Goal: Information Seeking & Learning: Find specific fact

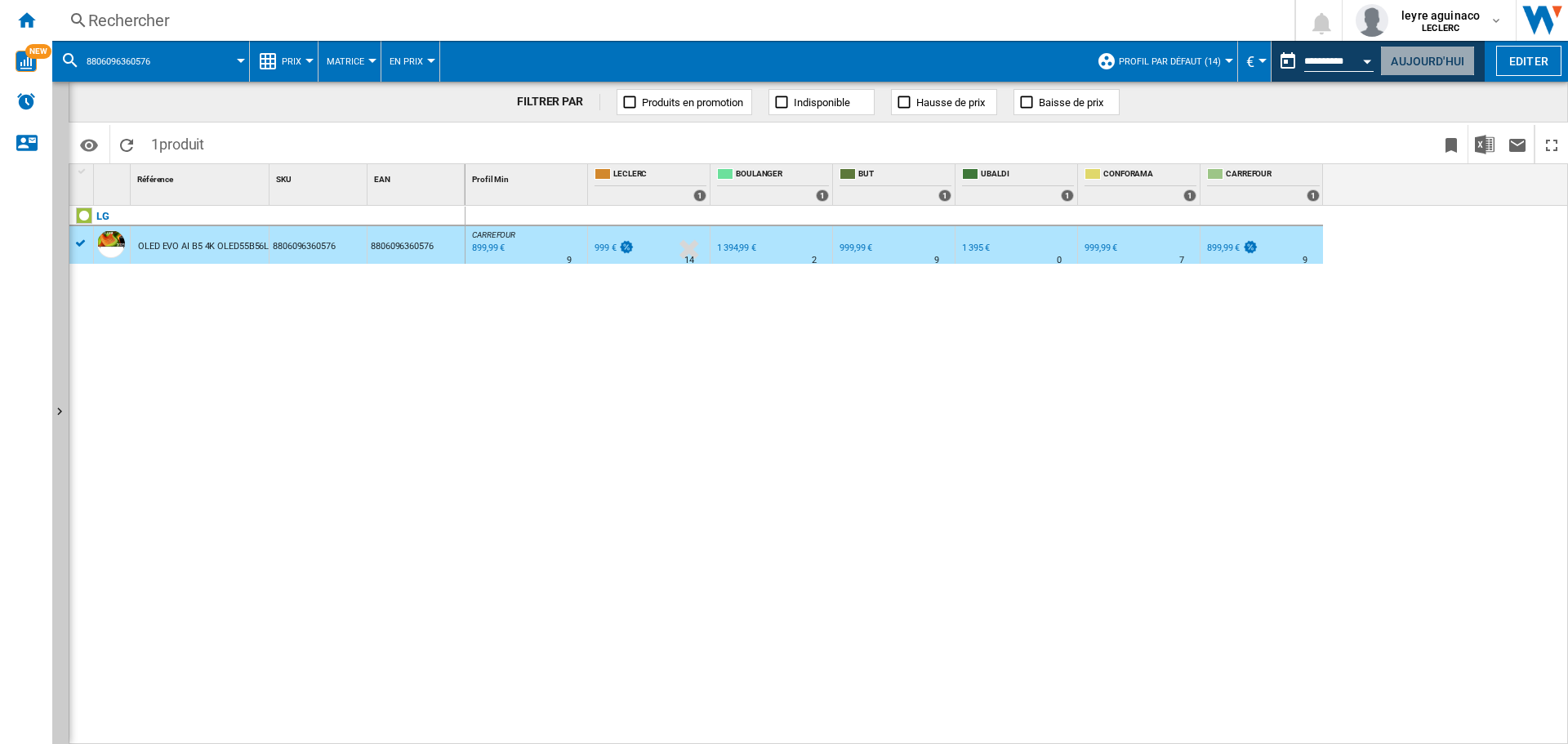
click at [1441, 60] on button "Aujourd'hui" at bounding box center [1427, 61] width 95 height 30
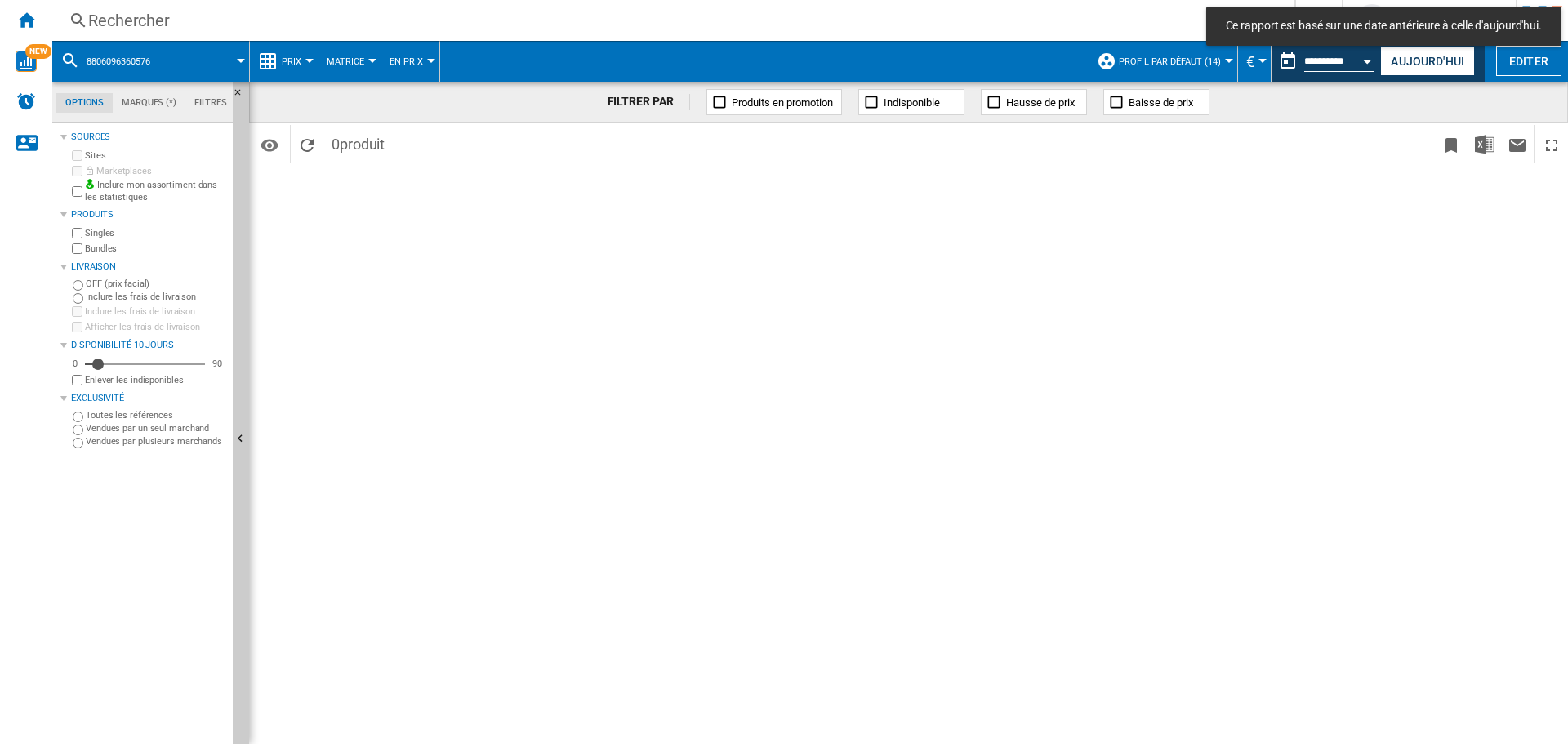
click at [123, 16] on div "Rechercher" at bounding box center [670, 21] width 1163 height 22
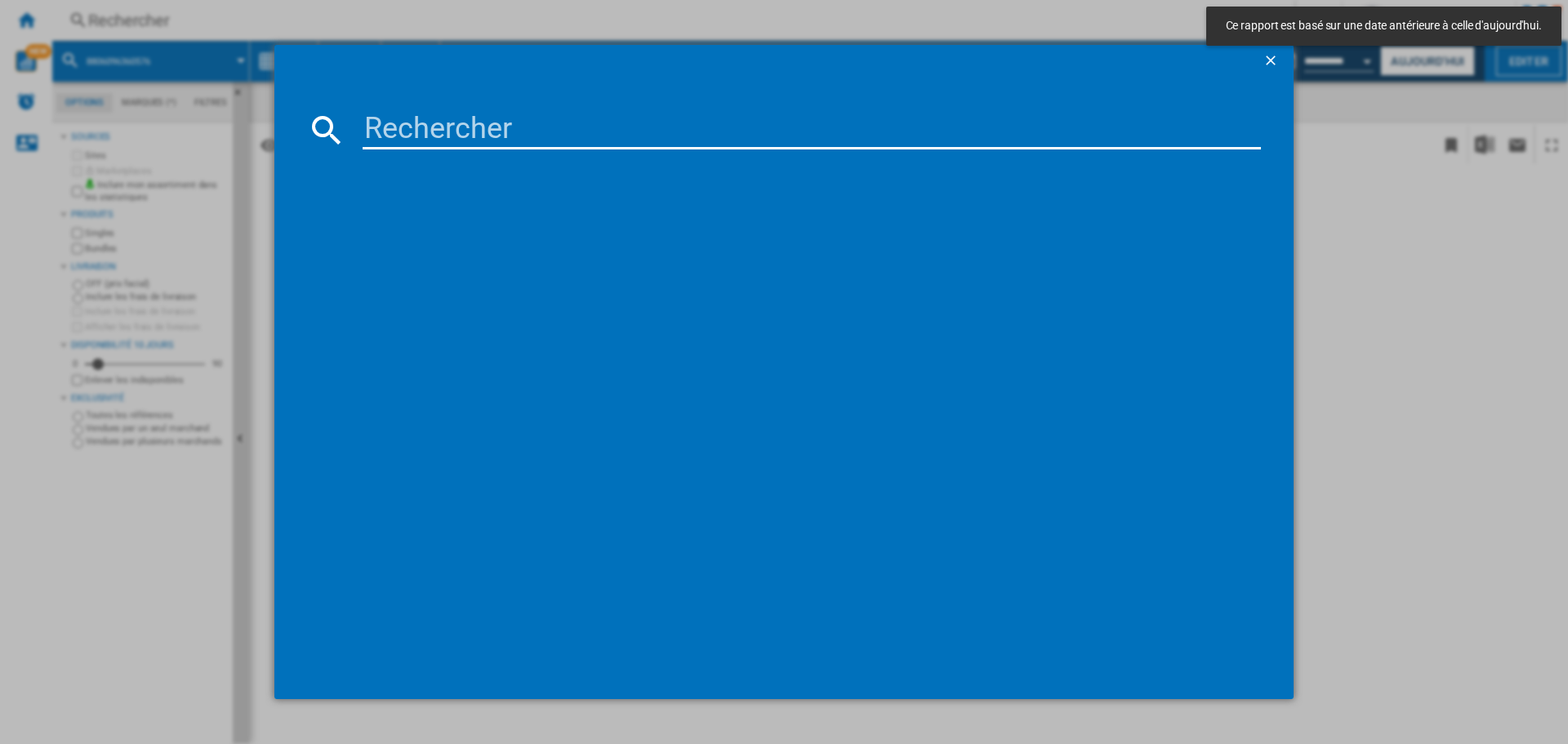
drag, startPoint x: 1279, startPoint y: 57, endPoint x: 755, endPoint y: 35, distance: 524.5
click at [1262, 57] on button "button" at bounding box center [1272, 61] width 33 height 33
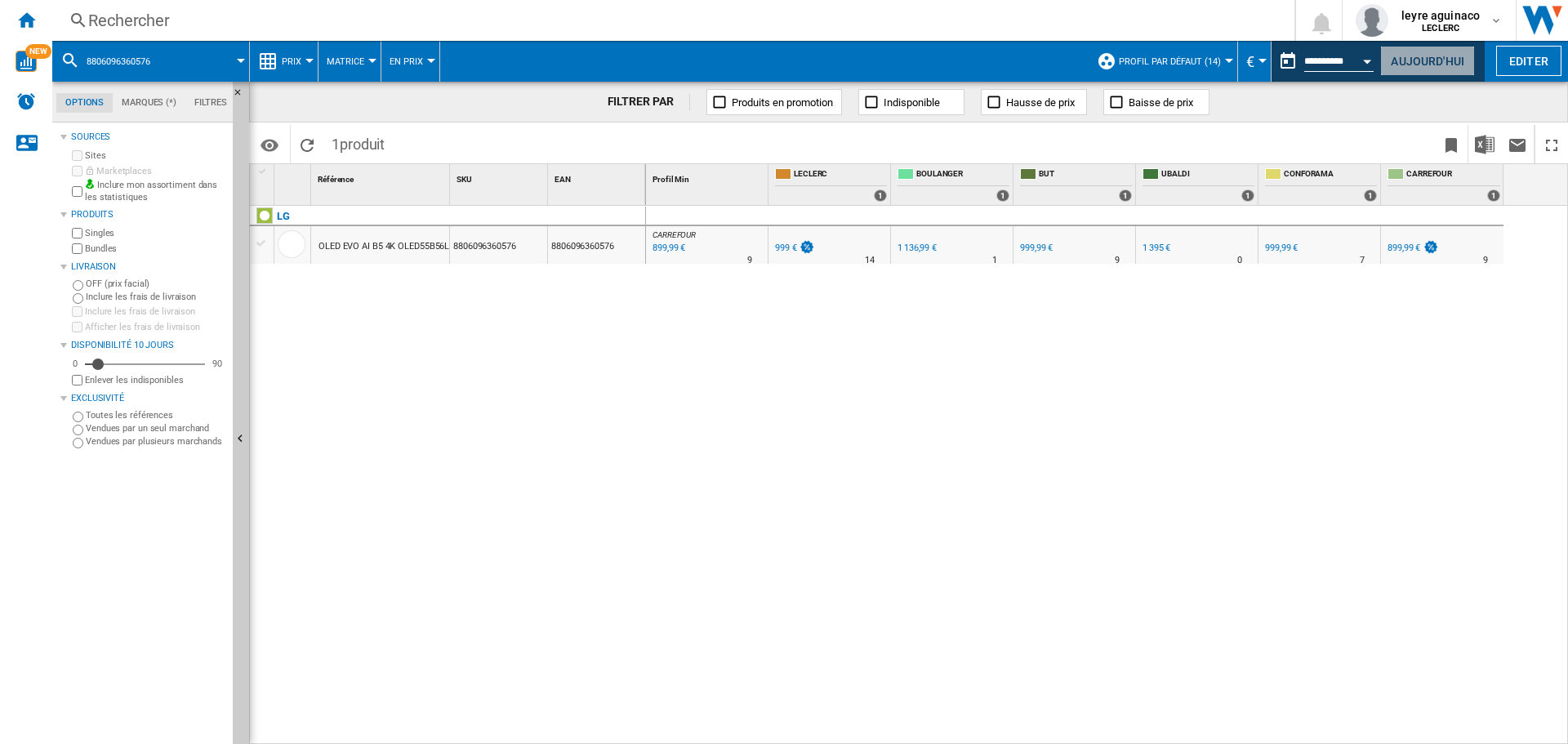
click at [1395, 59] on button "Aujourd'hui" at bounding box center [1427, 61] width 95 height 30
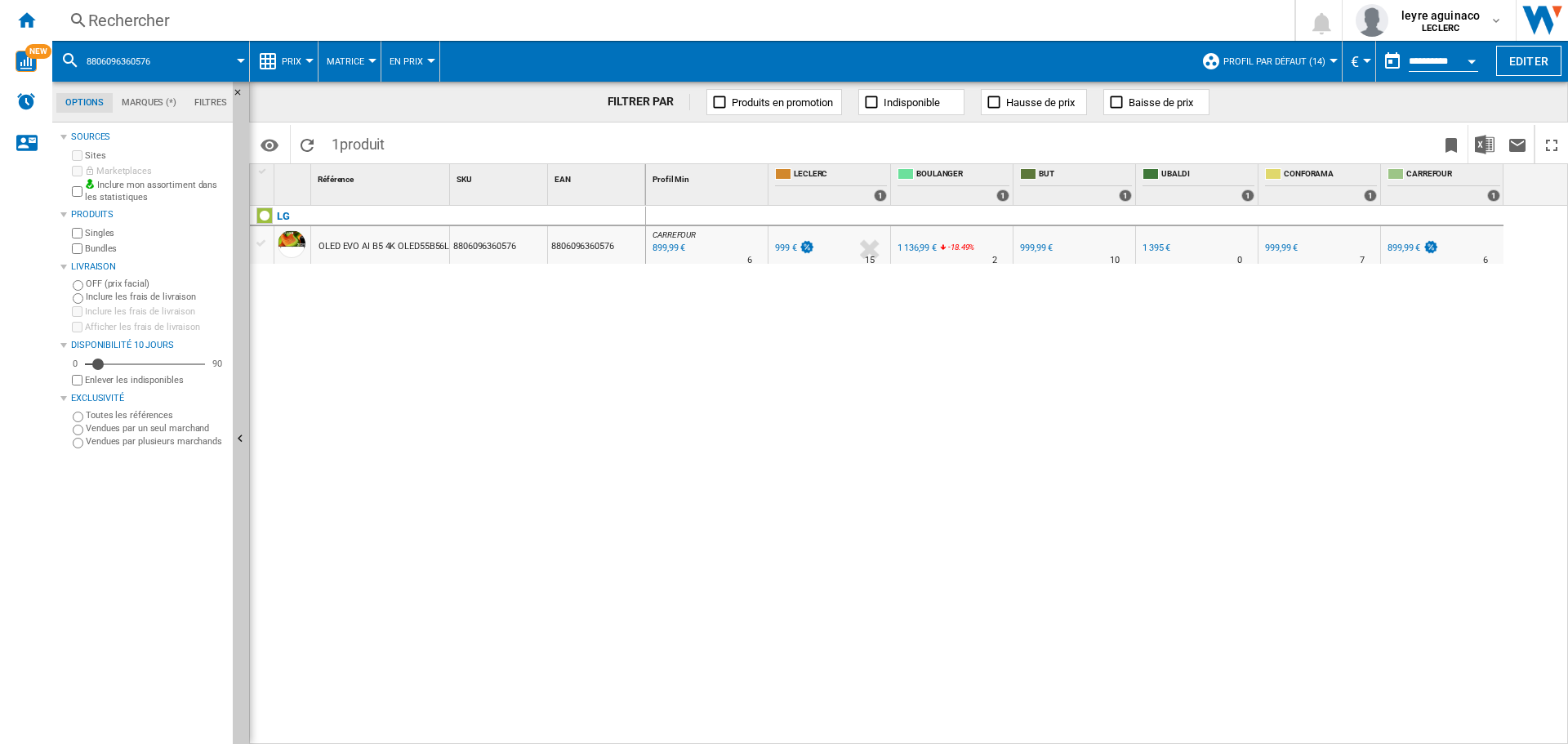
click at [988, 23] on div "Rechercher" at bounding box center [670, 21] width 1163 height 22
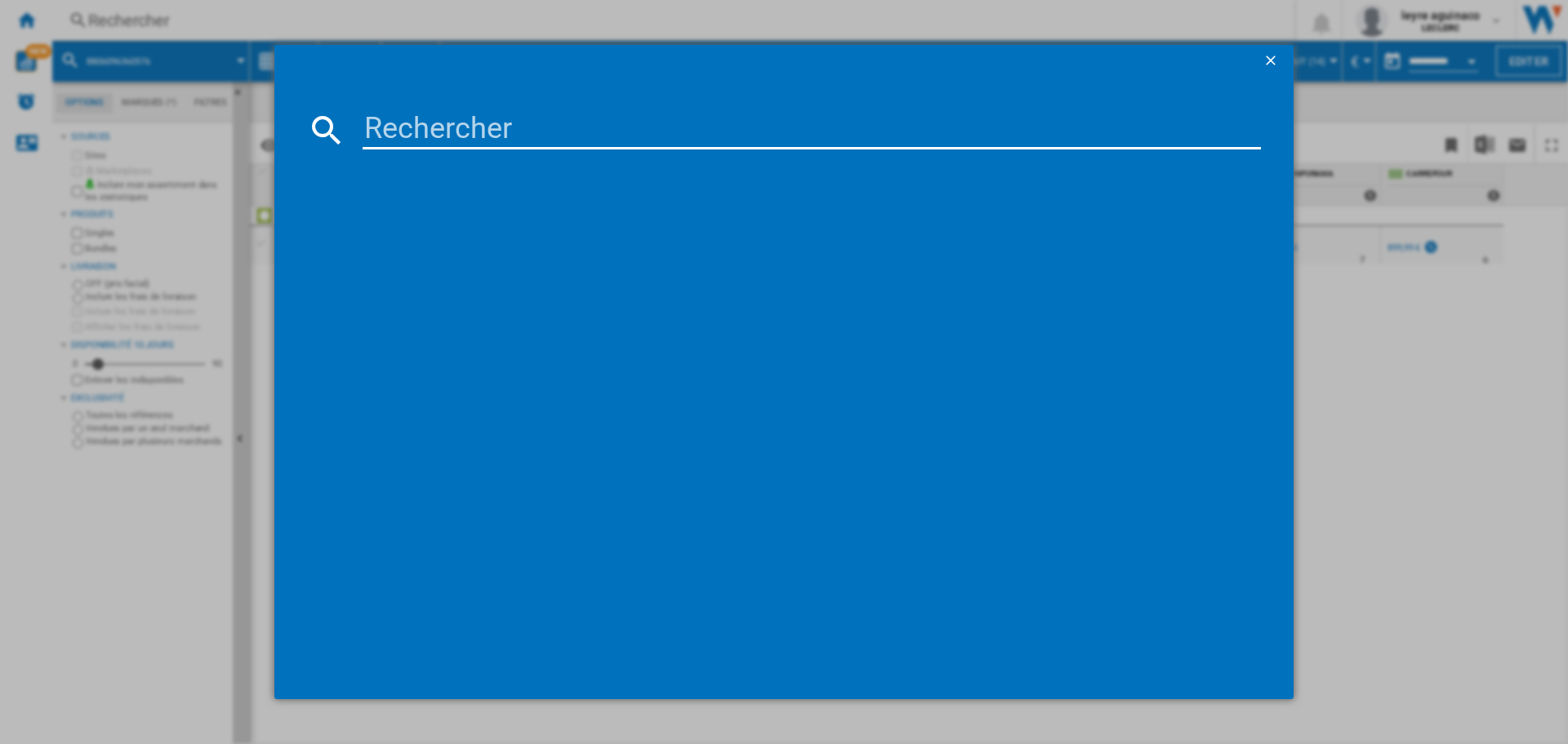
click at [684, 141] on input at bounding box center [811, 130] width 898 height 39
paste input "8806097122579"
type input "8806097122579"
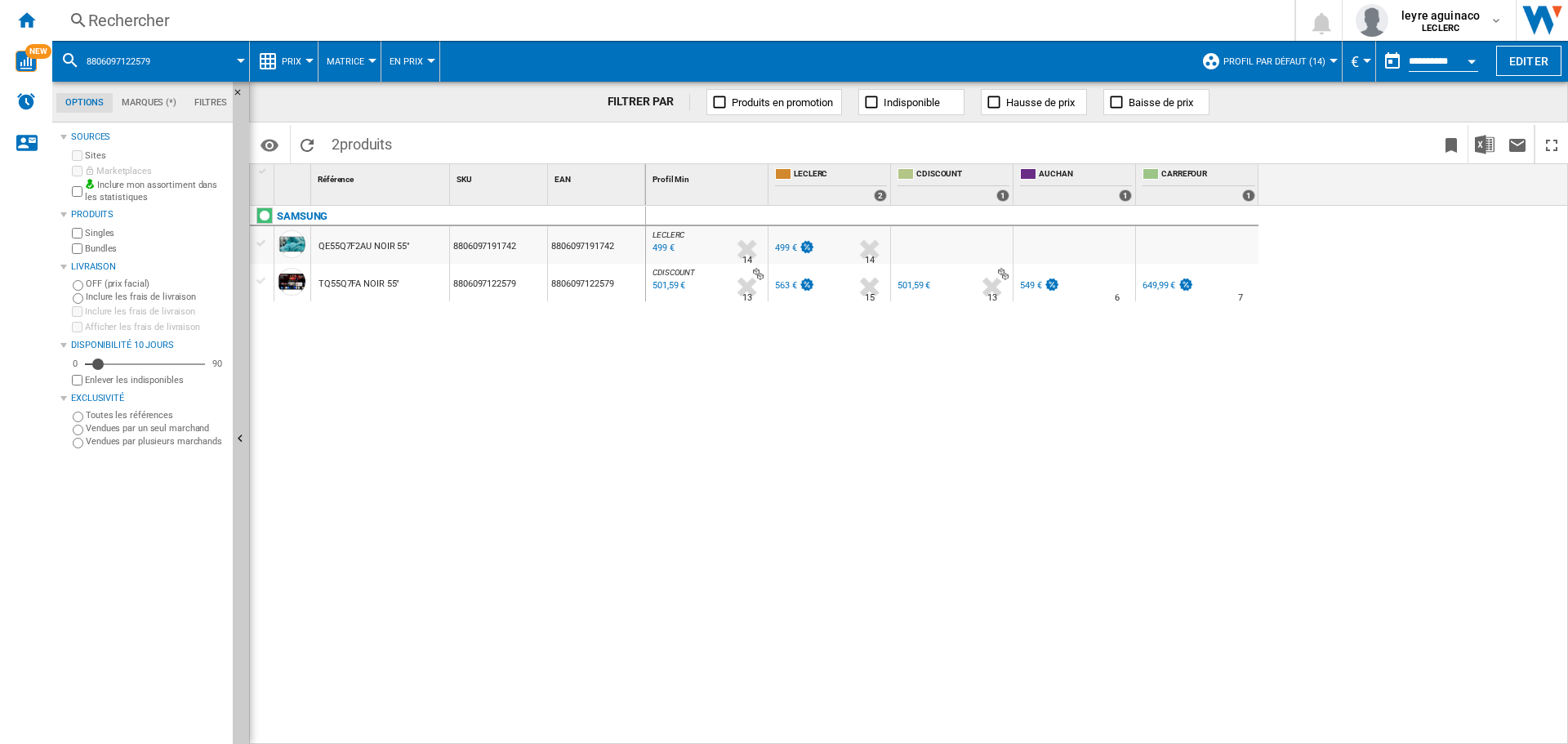
click at [783, 282] on div "563 €" at bounding box center [786, 285] width 22 height 10
click at [478, 21] on div "Rechercher" at bounding box center [670, 21] width 1163 height 22
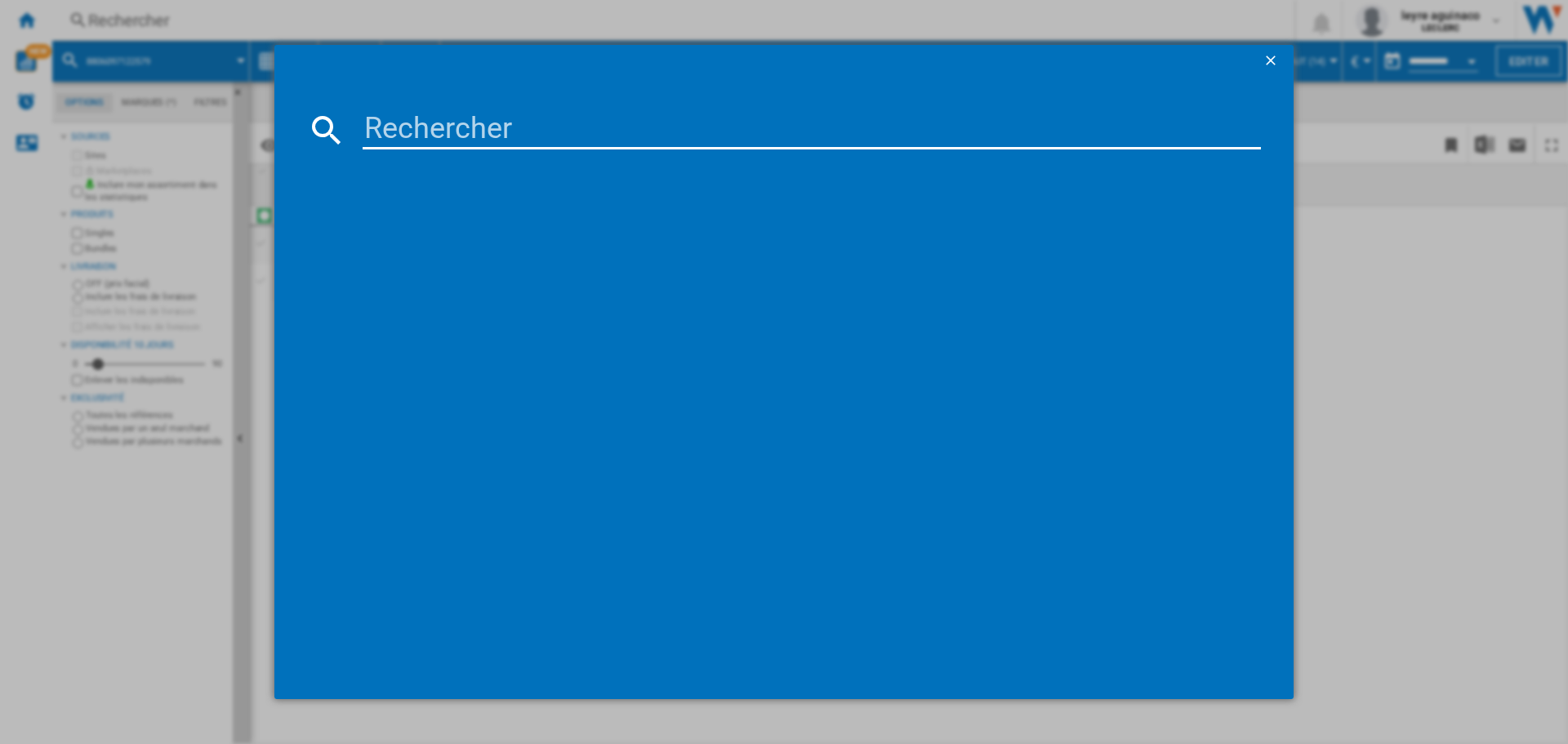
click at [523, 132] on input at bounding box center [811, 130] width 898 height 39
type input "55U7005"
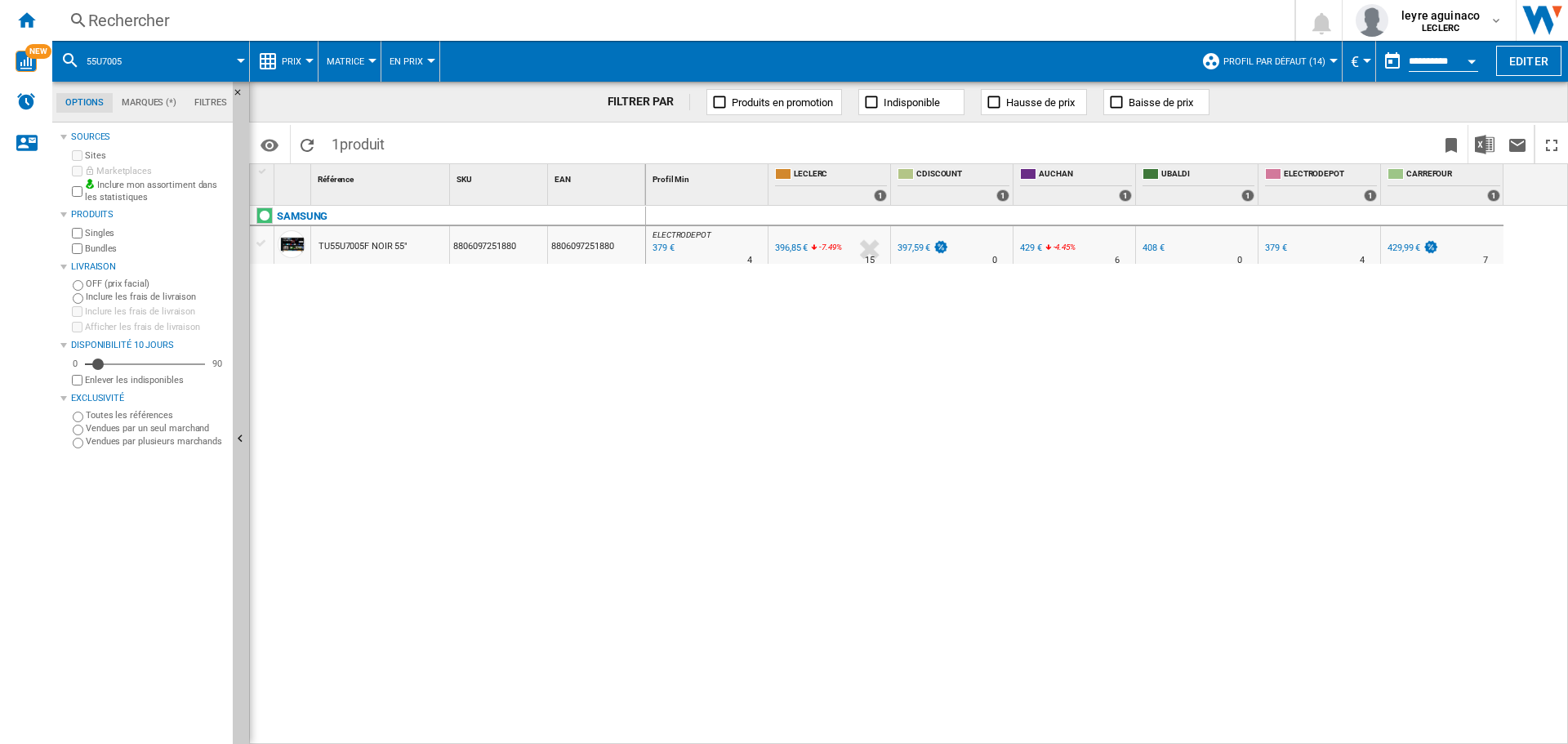
click at [669, 247] on div "379 €" at bounding box center [662, 247] width 24 height 16
click at [1025, 251] on div "429 €" at bounding box center [1031, 247] width 22 height 10
click at [1257, 246] on div "UBALDI +2.8 % 408 € % N/A 0 UBALDI" at bounding box center [1197, 245] width 122 height 37
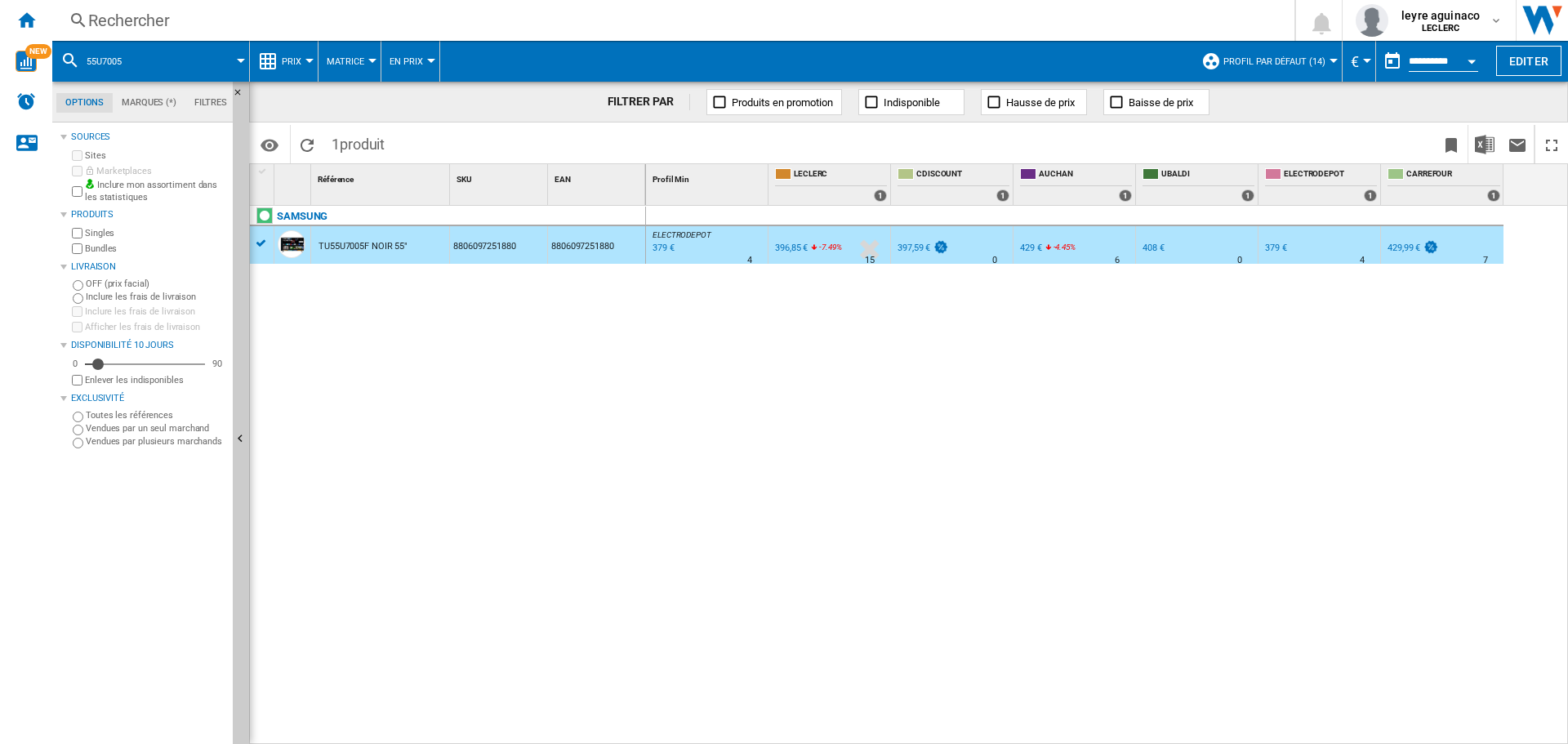
click at [1276, 246] on div "379 €" at bounding box center [1276, 247] width 22 height 10
click at [908, 244] on div "397,59 €" at bounding box center [913, 247] width 33 height 10
